Goal: Task Accomplishment & Management: Manage account settings

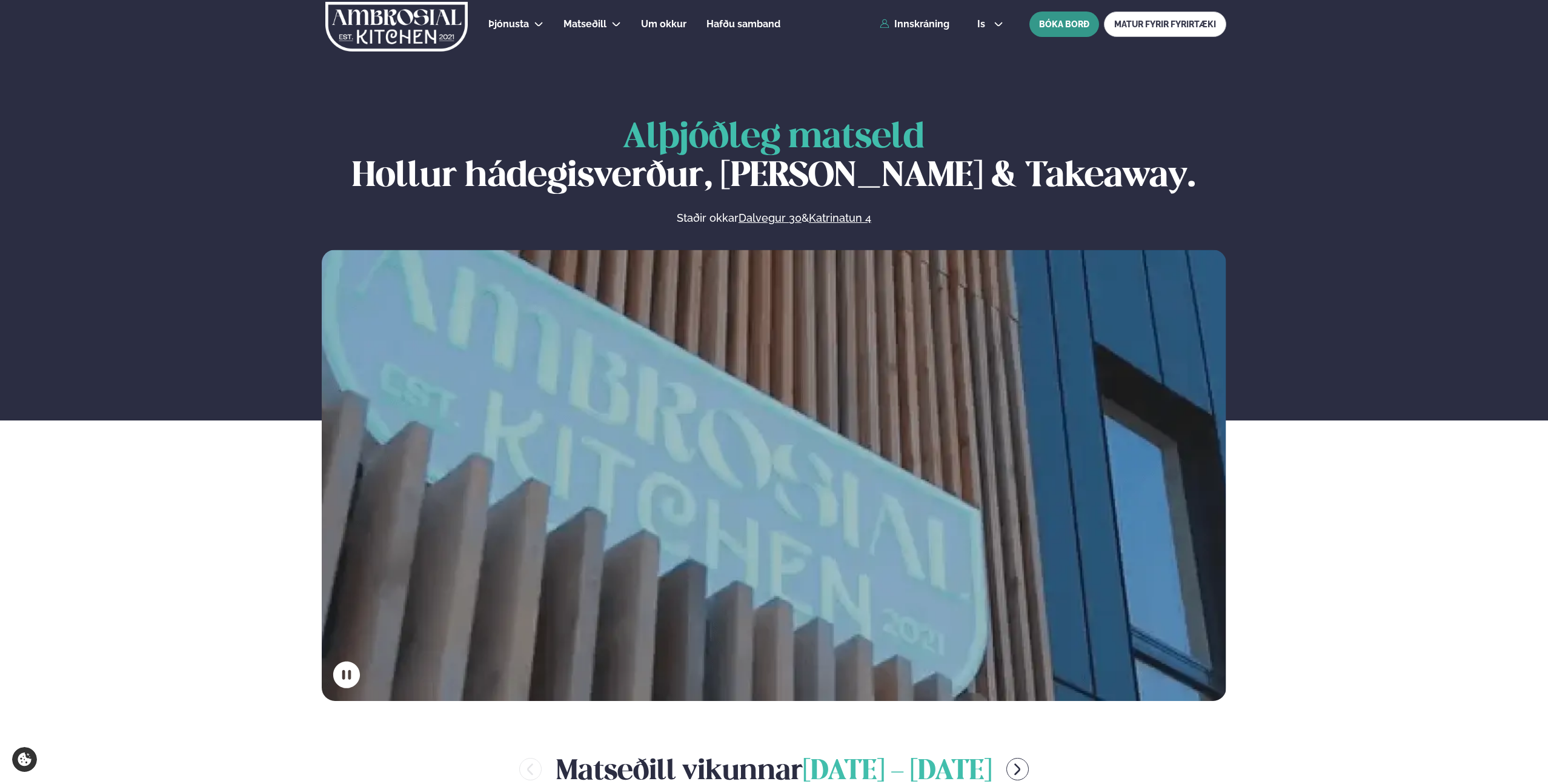
click at [1067, 29] on button "BÓKA BORÐ" at bounding box center [1064, 24] width 70 height 25
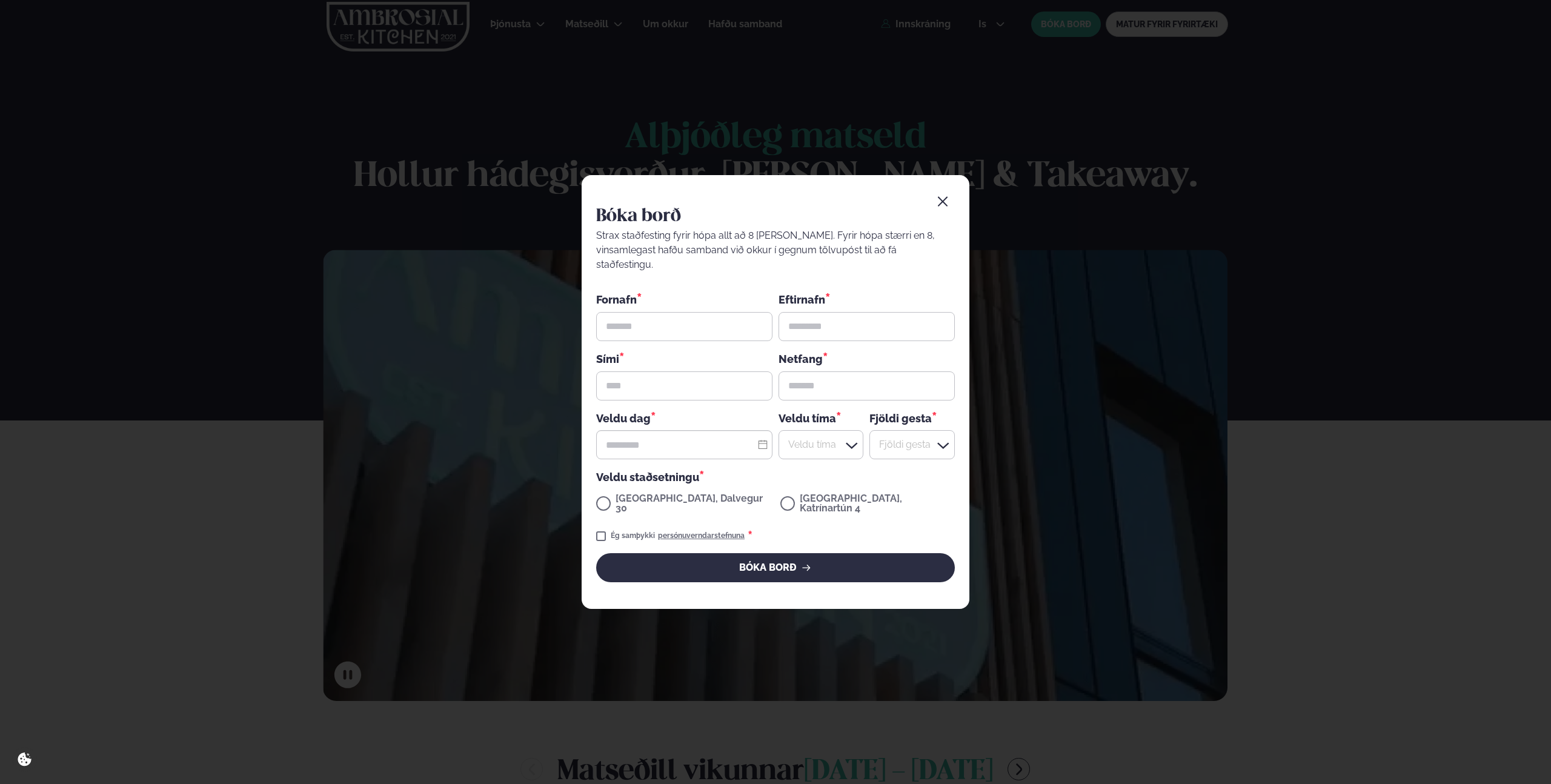
click at [943, 208] on icon "button" at bounding box center [943, 202] width 12 height 12
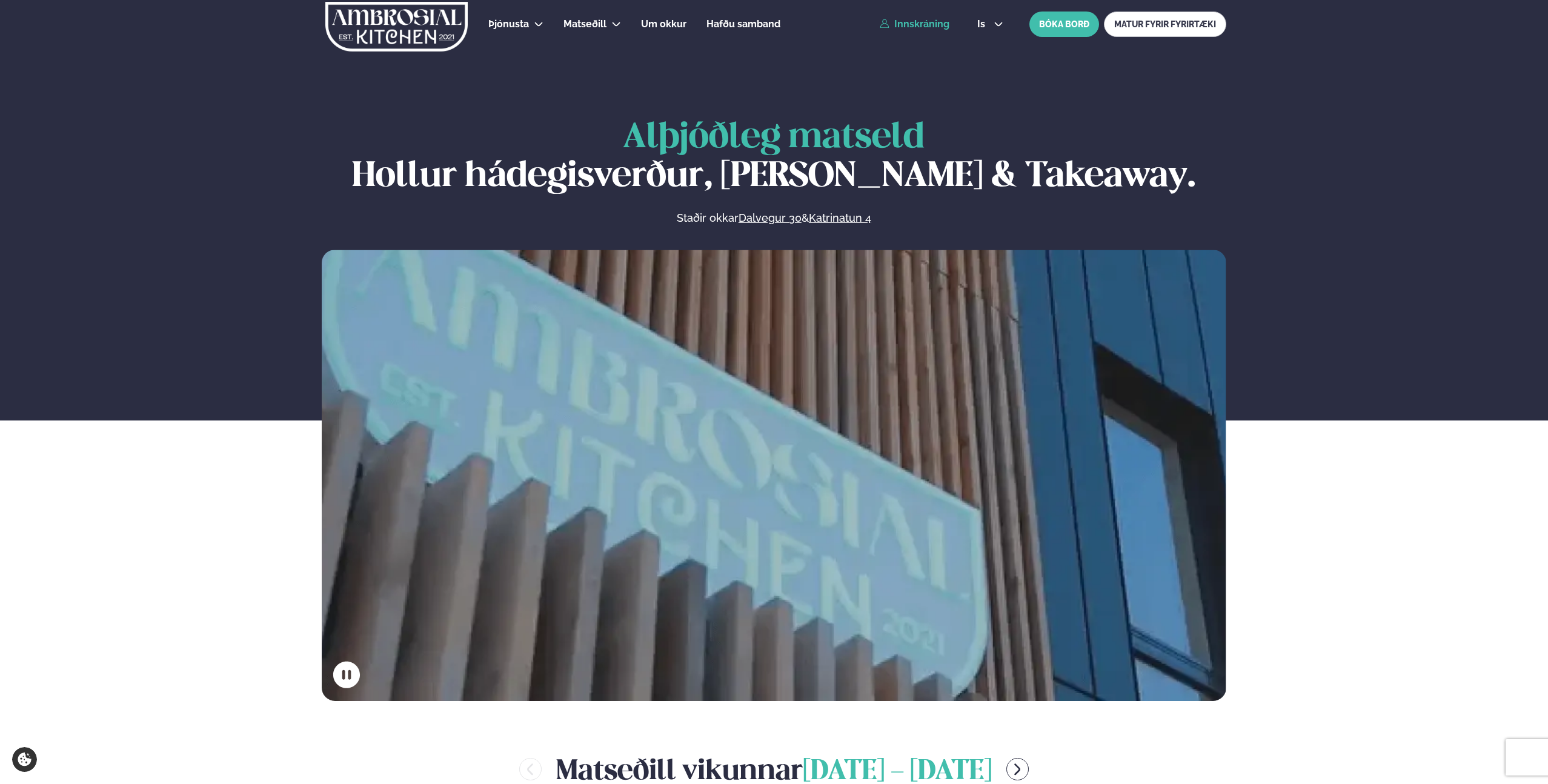
click at [908, 23] on link "Innskráning" at bounding box center [915, 24] width 70 height 11
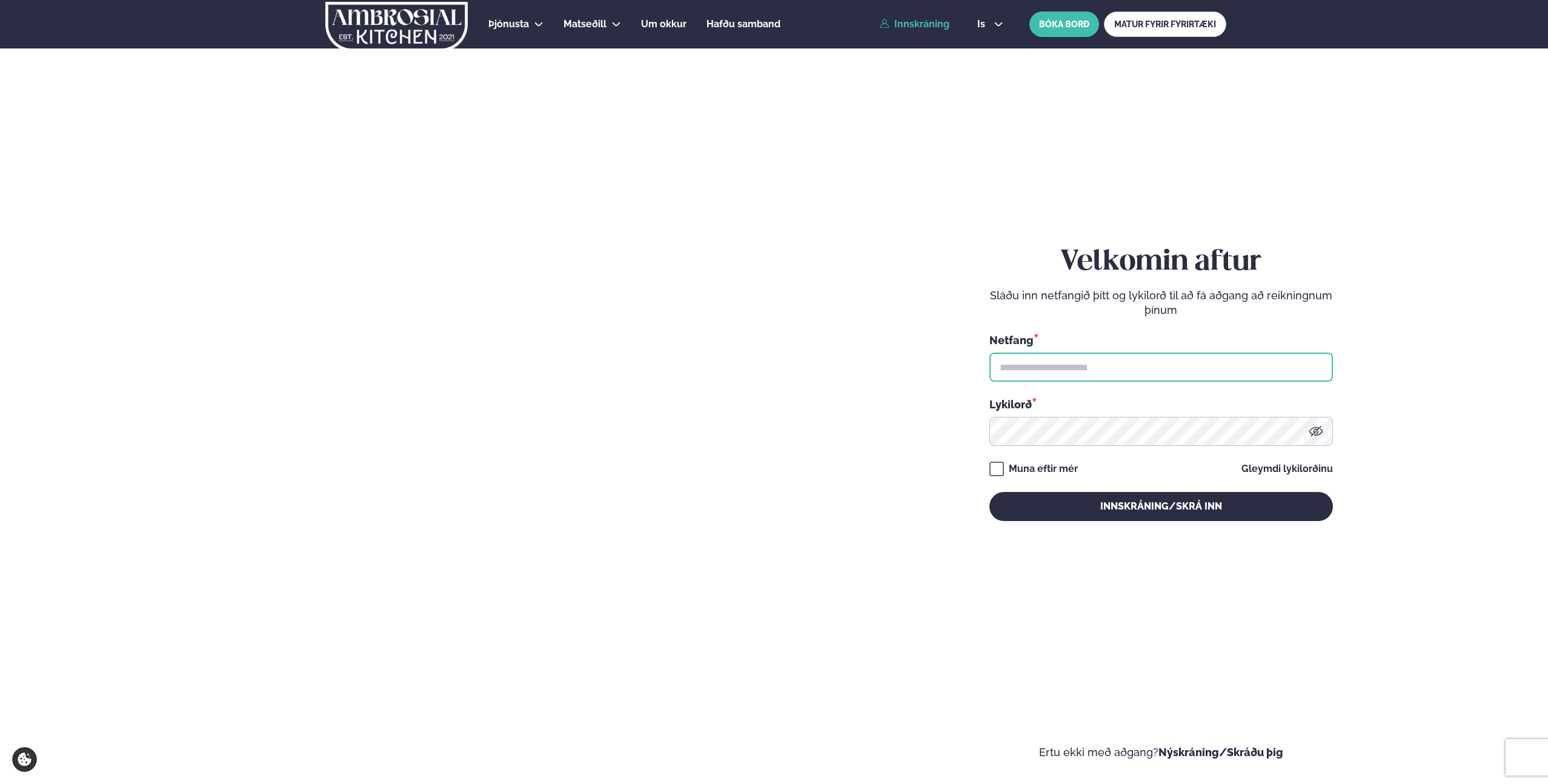
type input "**********"
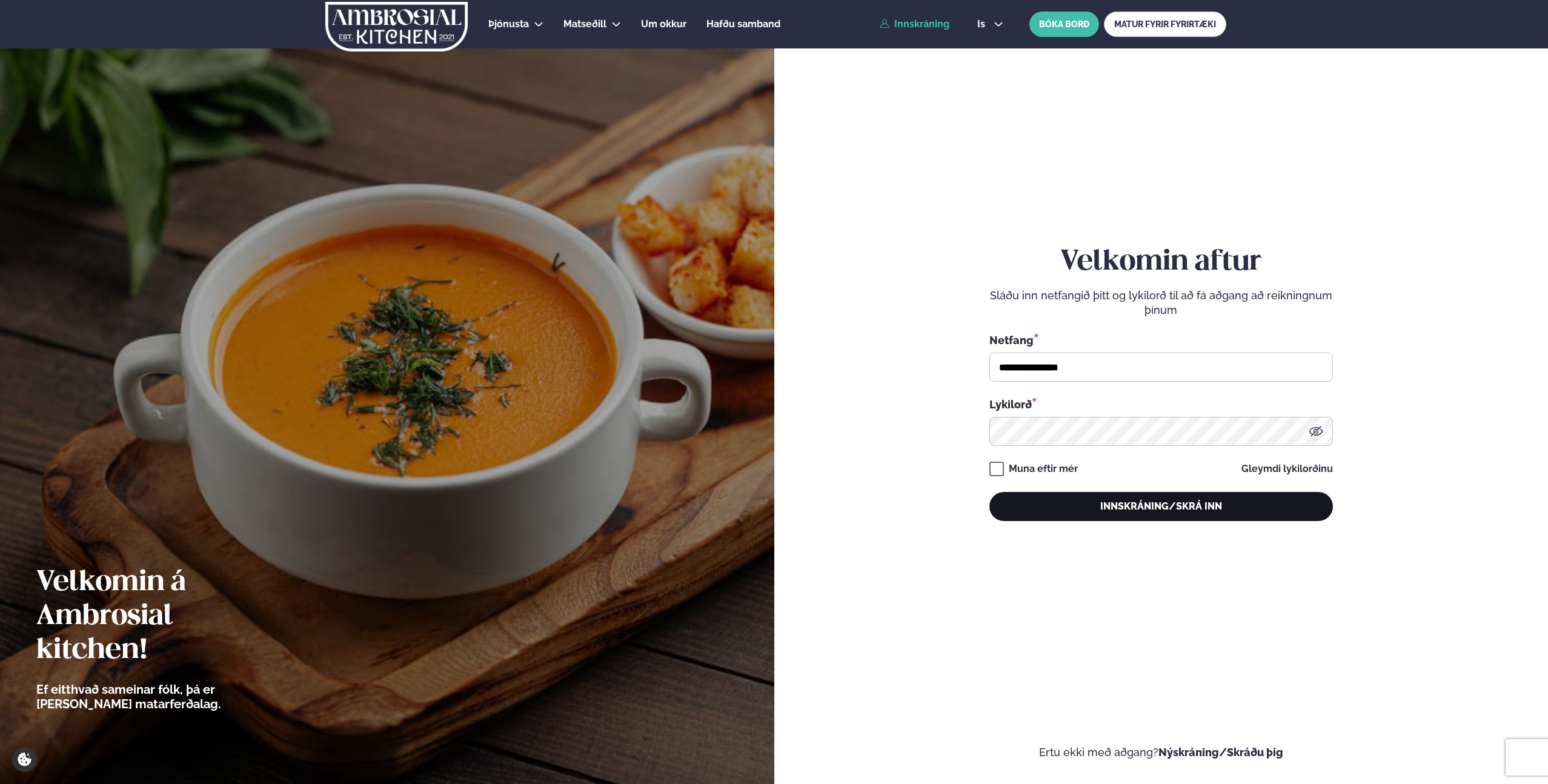
click at [1131, 495] on button "Innskráning/Skrá inn" at bounding box center [1161, 506] width 343 height 29
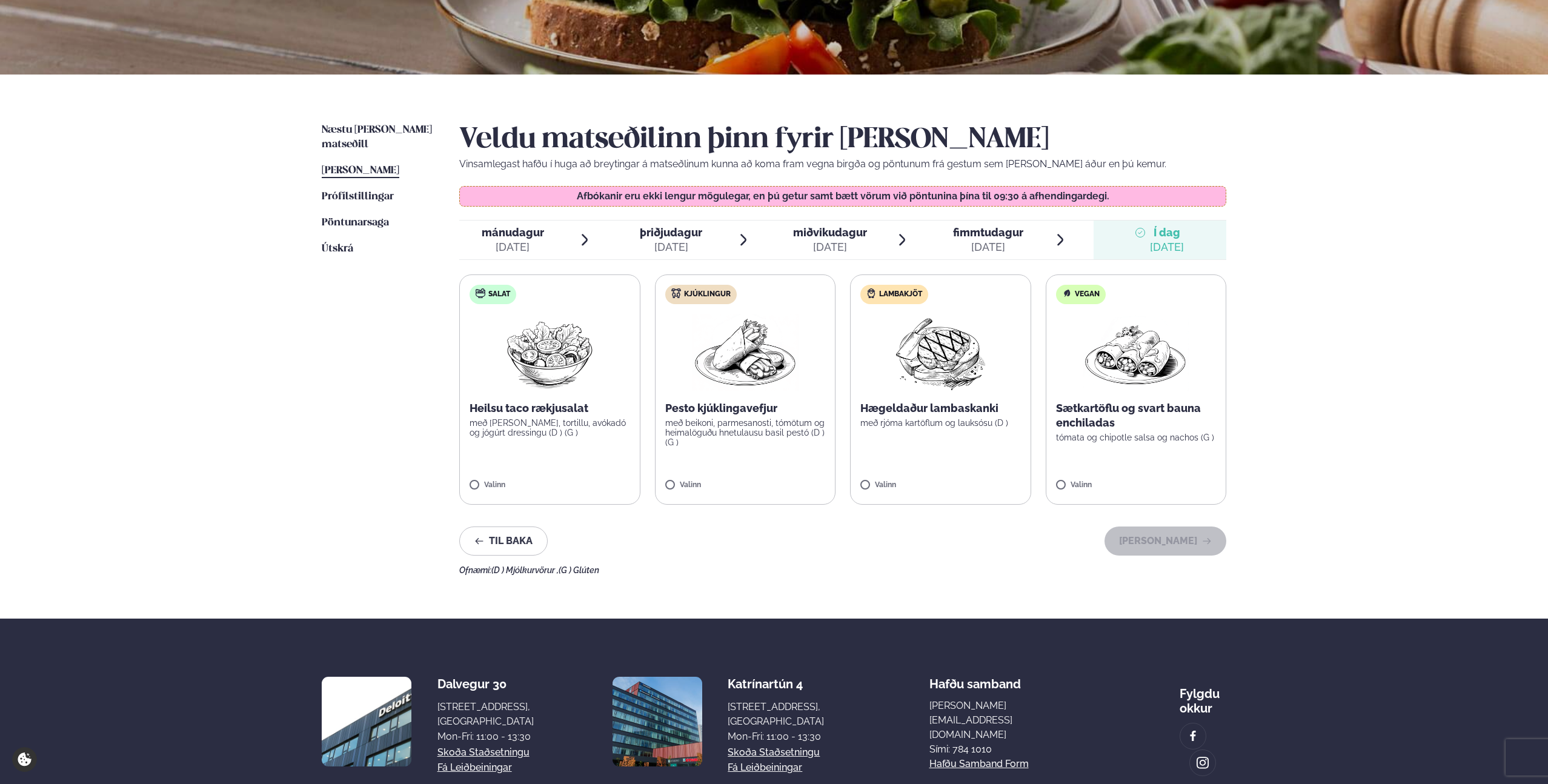
scroll to position [194, 0]
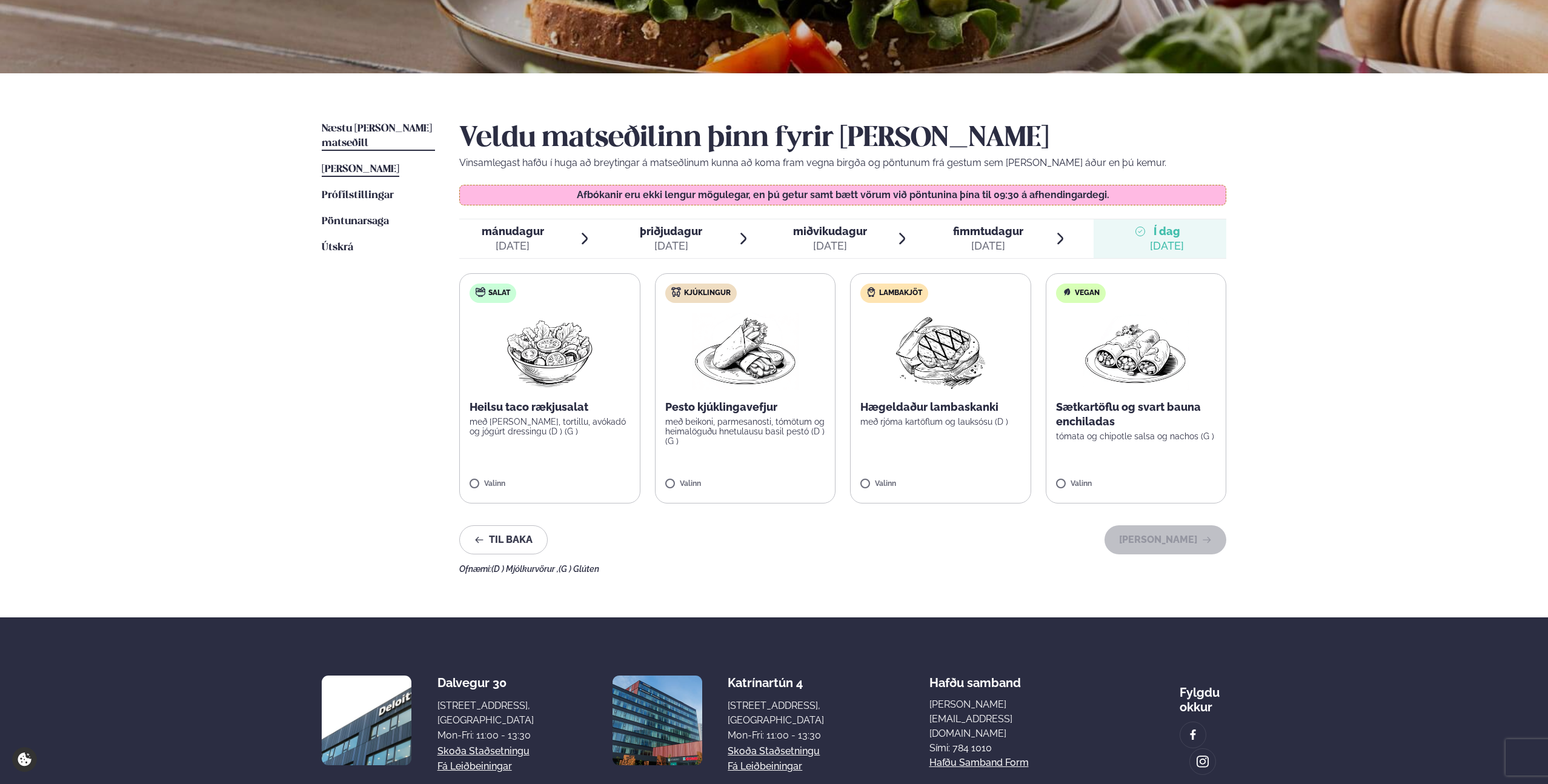
click at [378, 126] on span "Næstu [PERSON_NAME] matseðill" at bounding box center [377, 135] width 110 height 25
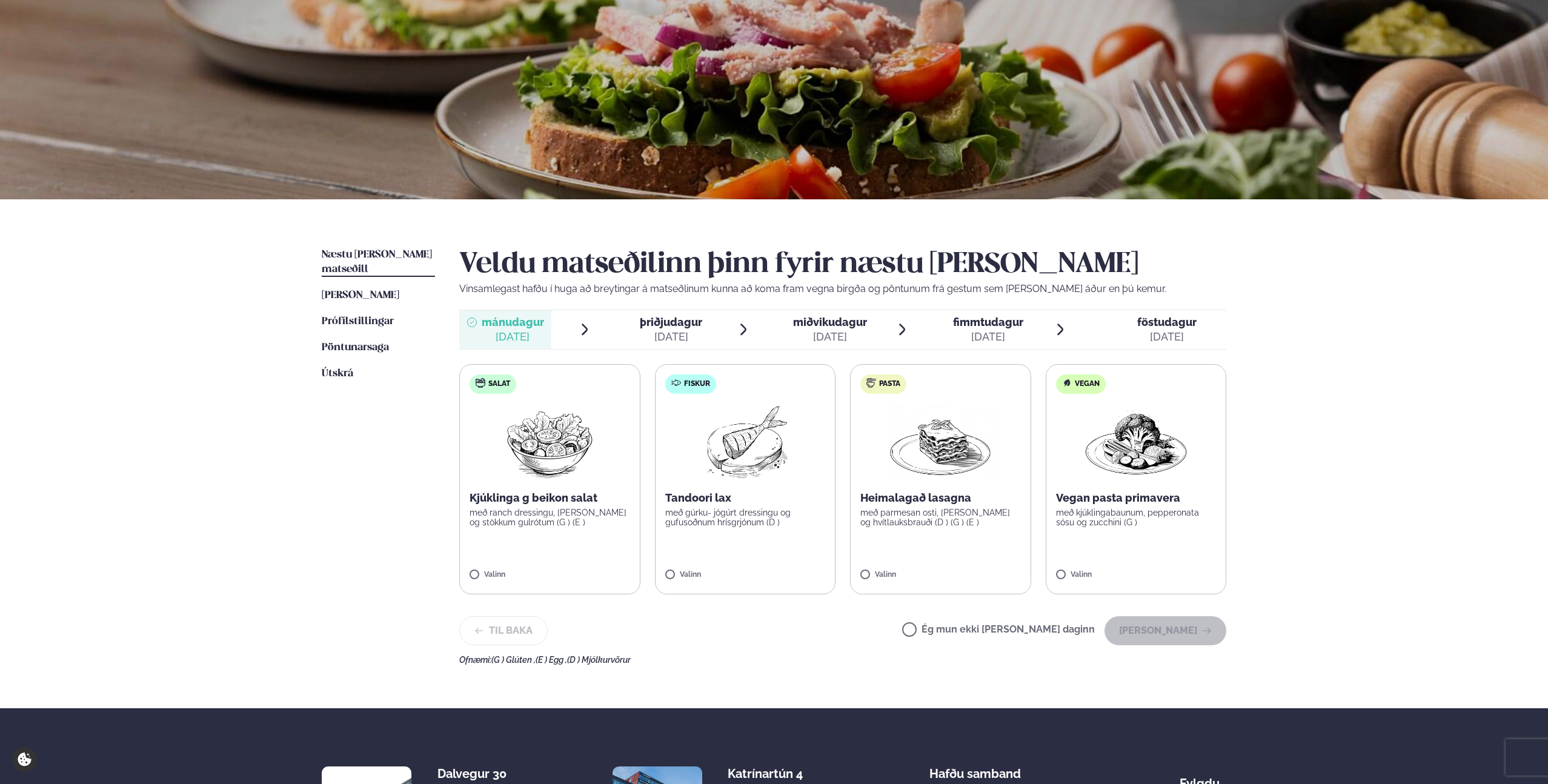
scroll to position [97, 0]
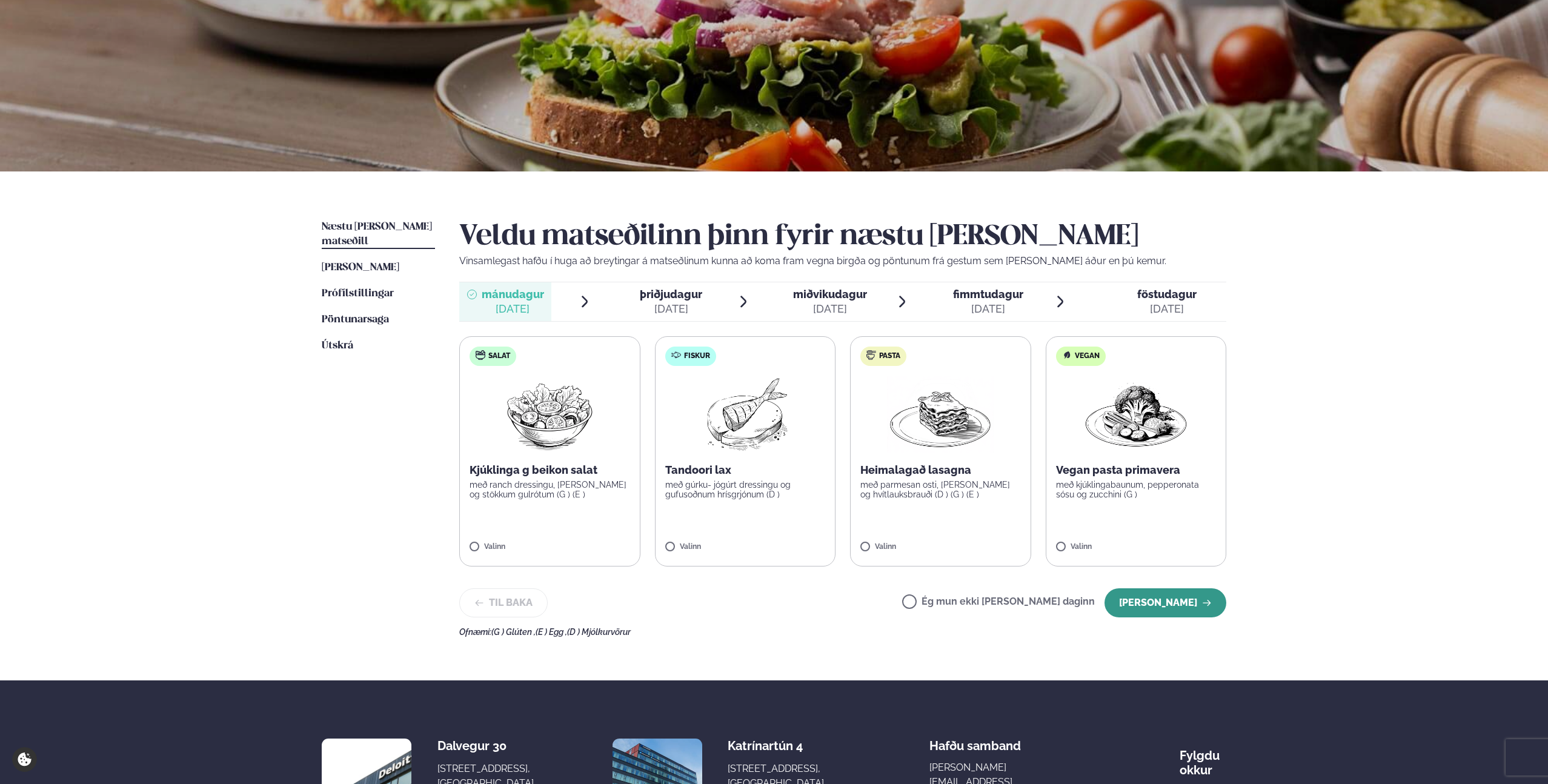
click at [1178, 604] on button "[PERSON_NAME]" at bounding box center [1166, 602] width 122 height 29
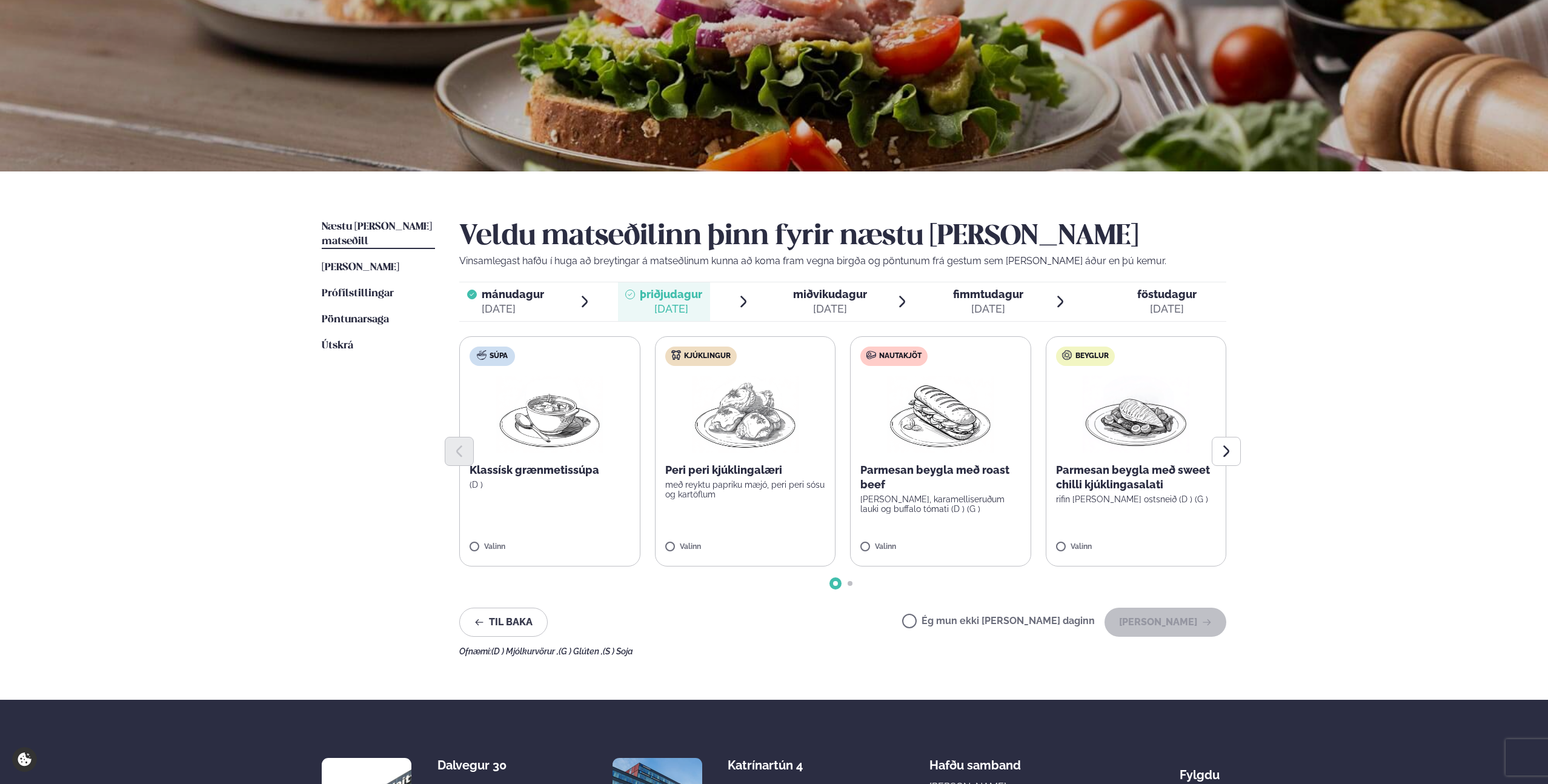
click at [1007, 617] on label "Ég mun ekki [PERSON_NAME] daginn" at bounding box center [998, 622] width 192 height 13
click at [1147, 620] on button "[PERSON_NAME]" at bounding box center [1166, 621] width 122 height 29
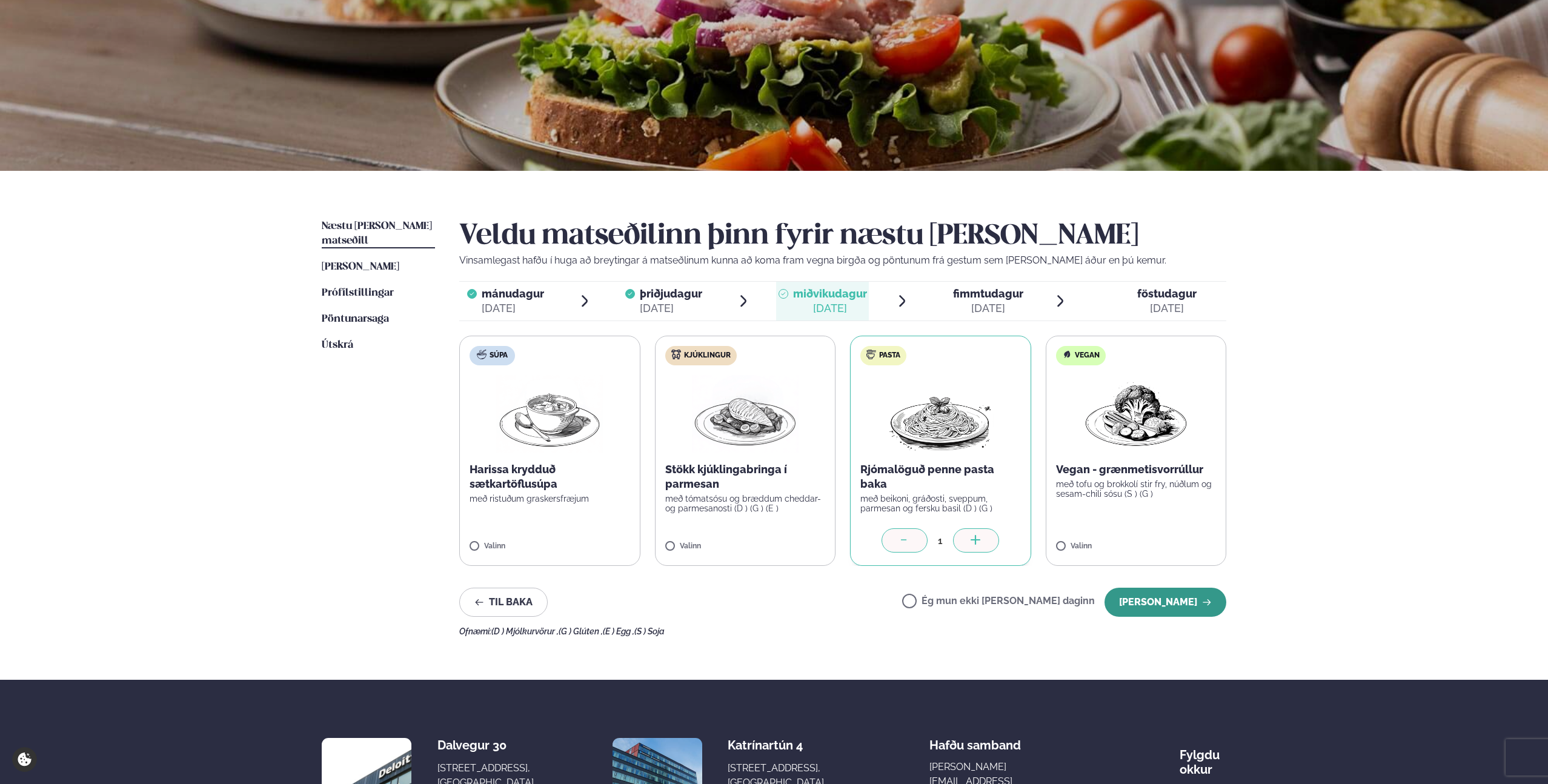
click at [1162, 604] on button "[PERSON_NAME]" at bounding box center [1166, 602] width 122 height 29
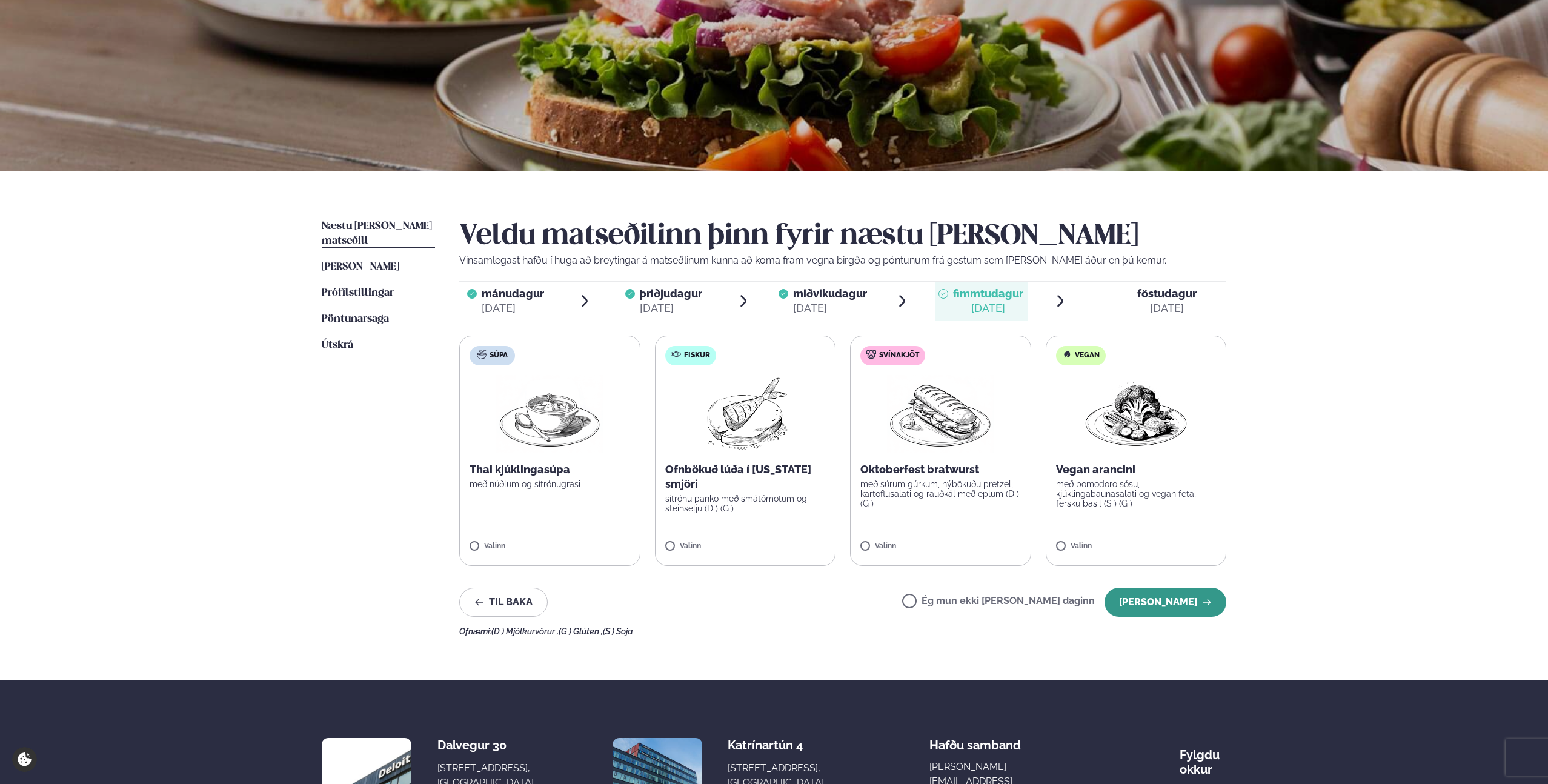
click at [1147, 603] on button "[PERSON_NAME]" at bounding box center [1166, 602] width 122 height 29
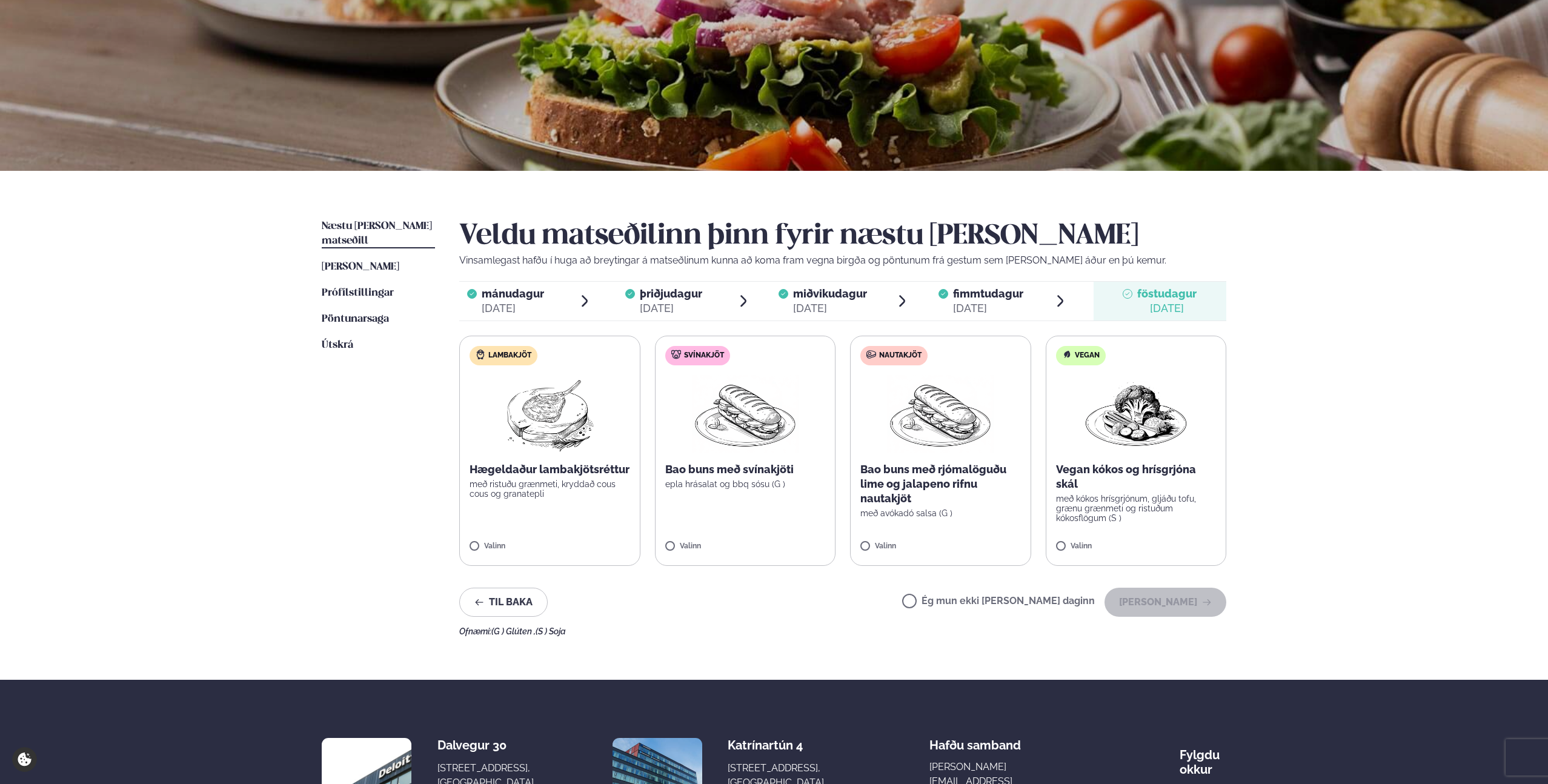
click at [955, 602] on label "Ég mun ekki [PERSON_NAME] daginn" at bounding box center [998, 602] width 192 height 13
click at [1156, 609] on button "[PERSON_NAME]" at bounding box center [1166, 602] width 122 height 29
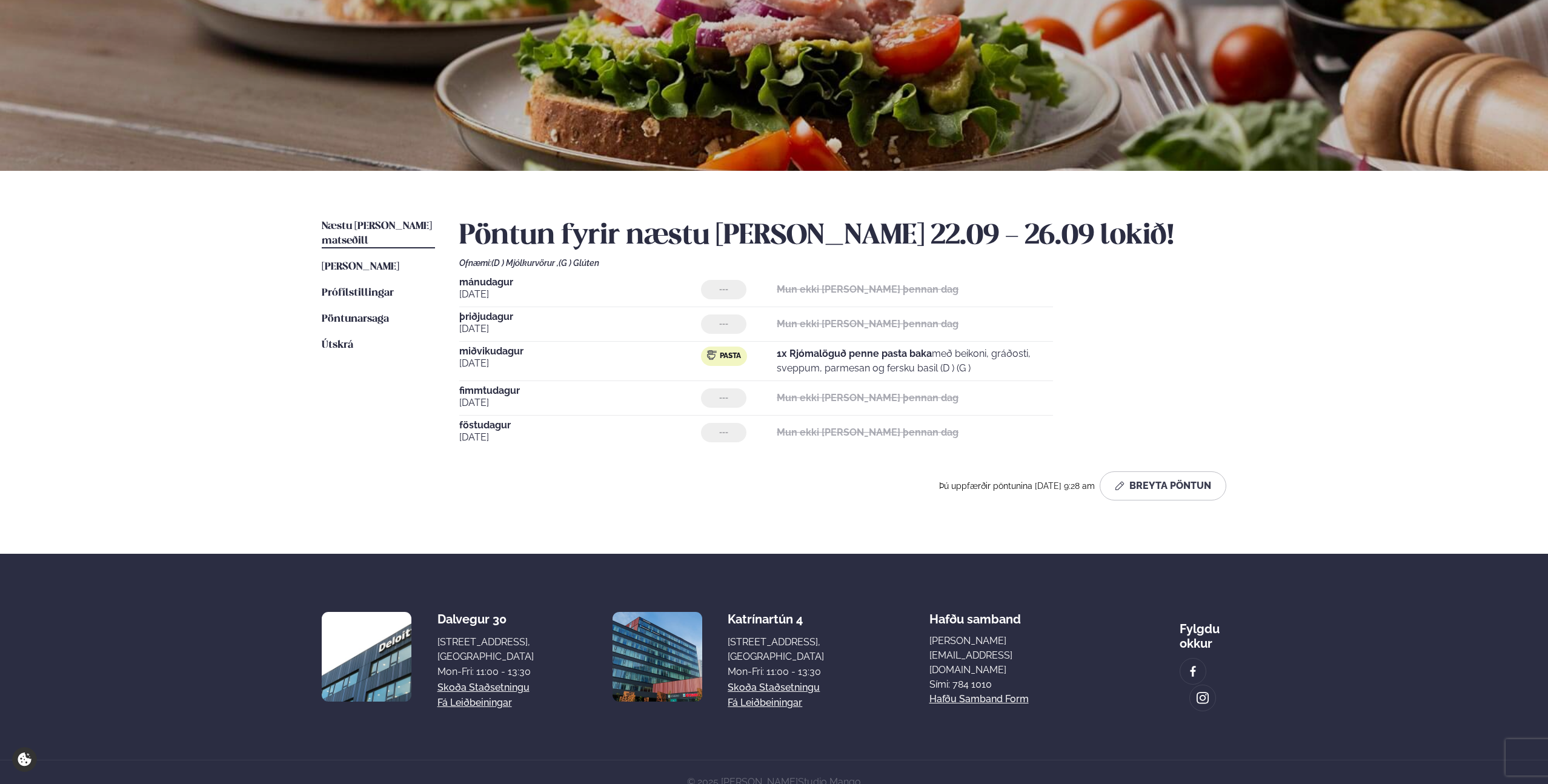
scroll to position [112, 0]
